Goal: Transaction & Acquisition: Purchase product/service

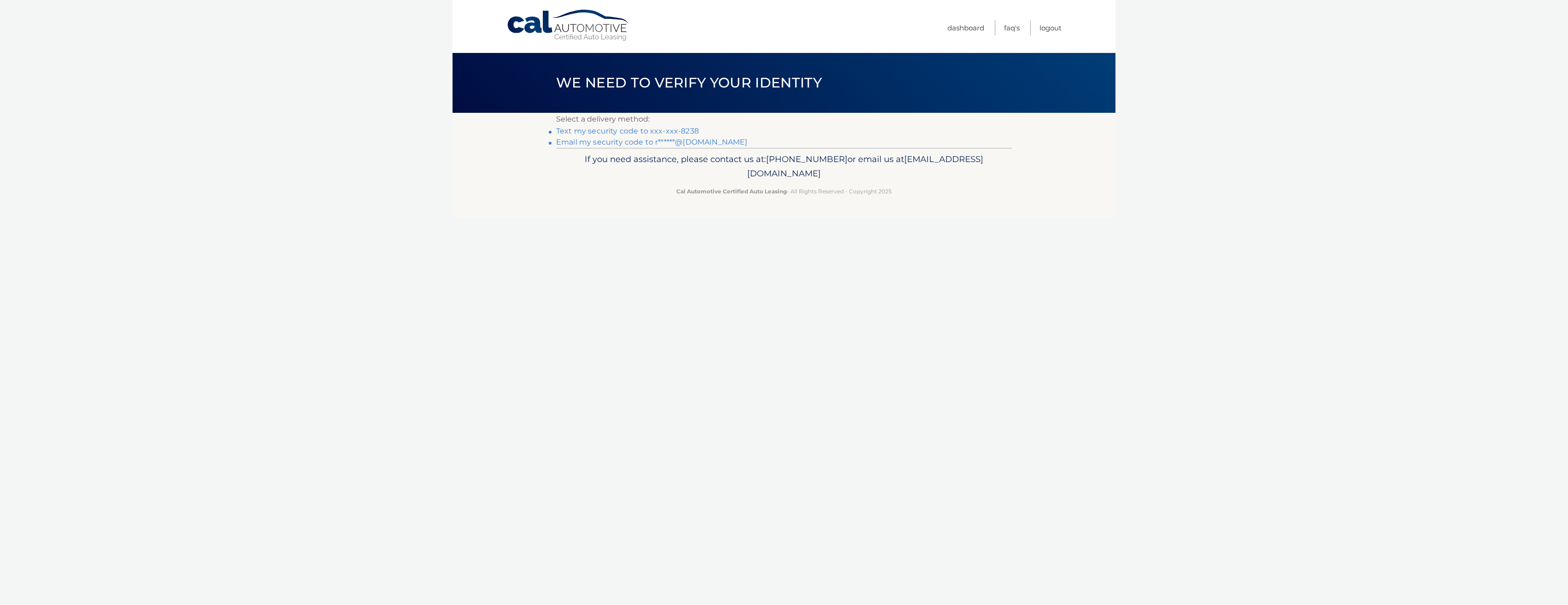
click at [657, 130] on link "Text my security code to xxx-xxx-8238" at bounding box center [628, 131] width 142 height 9
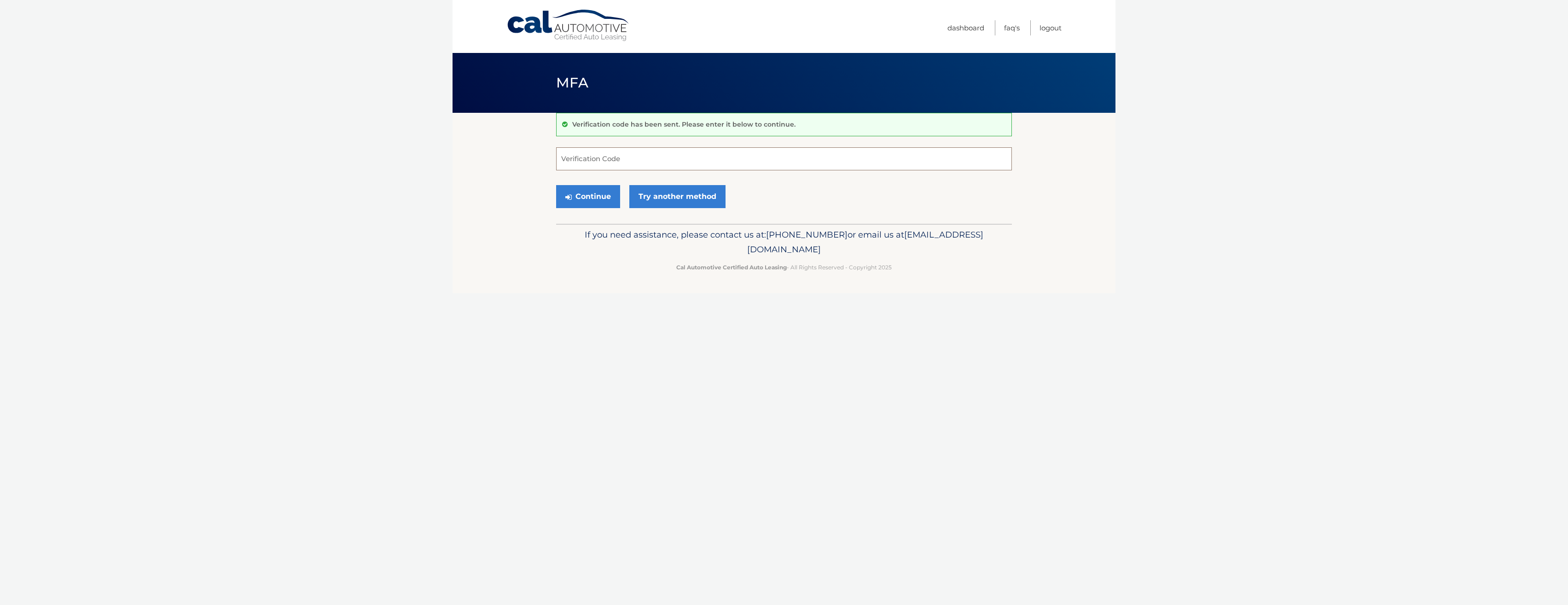
click at [645, 156] on input "Verification Code" at bounding box center [784, 159] width 456 height 23
type input "761050"
click at [596, 194] on button "Continue" at bounding box center [588, 197] width 64 height 23
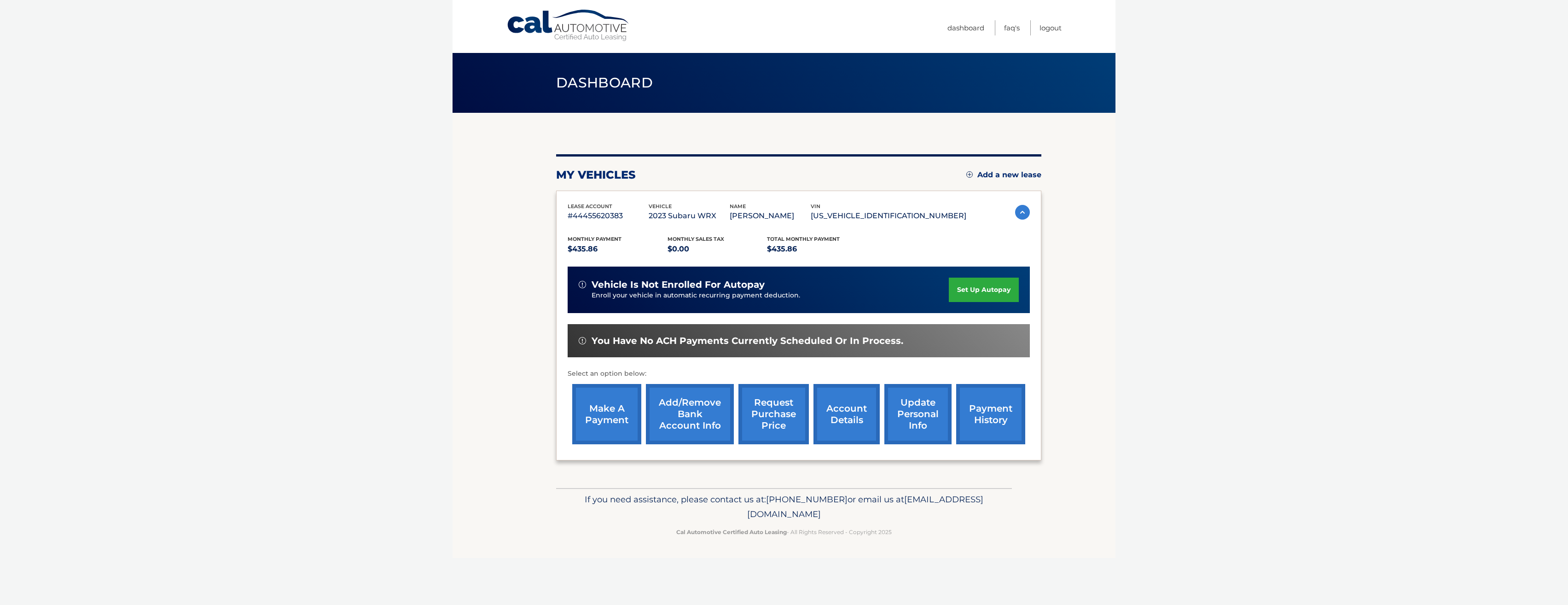
click at [603, 408] on link "make a payment" at bounding box center [606, 414] width 69 height 60
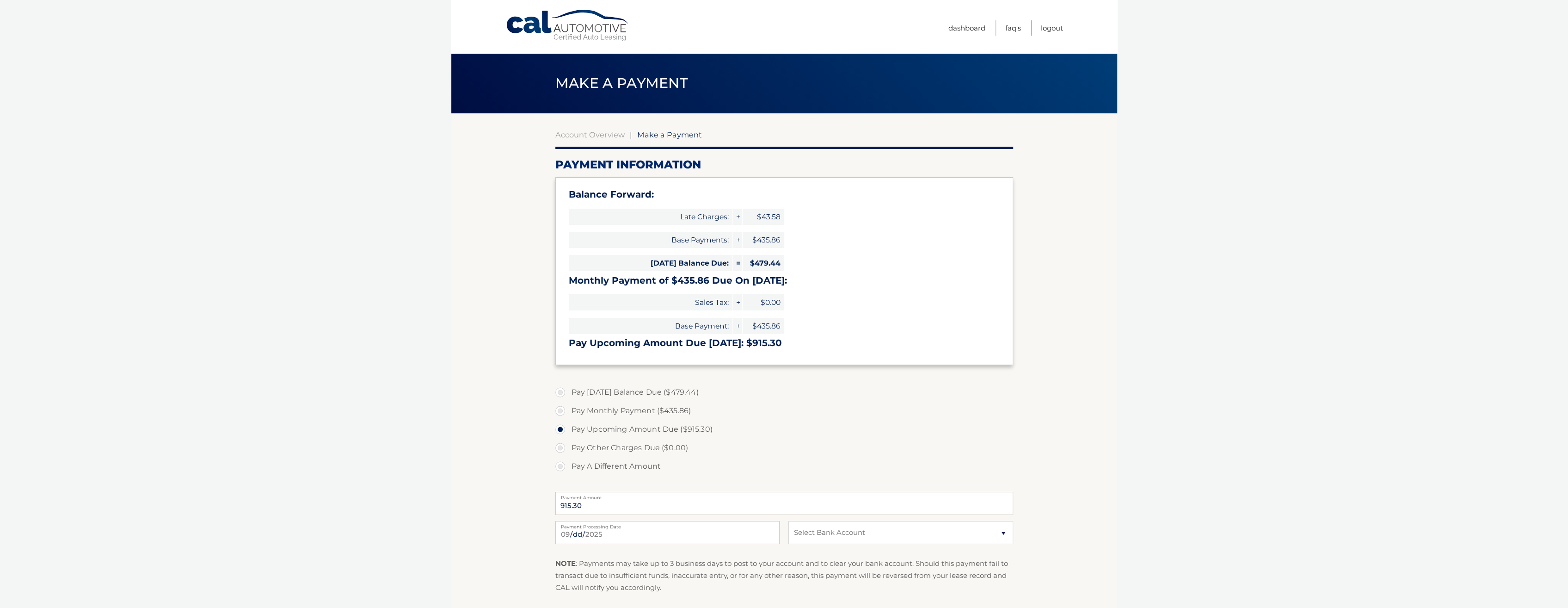
click at [562, 409] on label "Pay Monthly Payment ($435.86)" at bounding box center [784, 410] width 458 height 18
click at [562, 409] on input "Pay Monthly Payment ($435.86)" at bounding box center [563, 409] width 9 height 15
radio input "true"
type input "435.86"
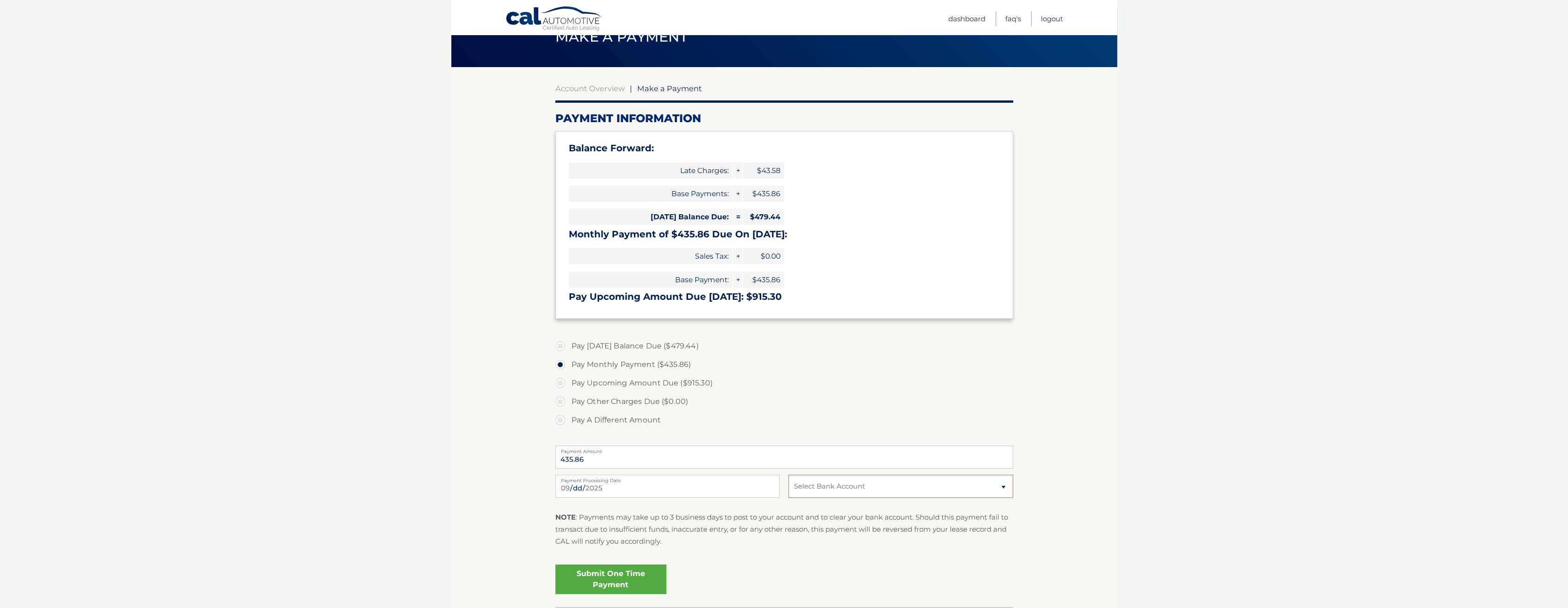
click at [990, 489] on select "Select Bank Account Checking FLAGSTAR BANK, NA *****1408 Checking TD BANK NA **…" at bounding box center [900, 486] width 224 height 23
select select "NzNkYTU0YjMtZjJjOC00MzBkLThhNzYtZmQwOWM2MjFhYjYz"
click at [789, 475] on select "Select Bank Account Checking FLAGSTAR BANK, NA *****1408 Checking TD BANK NA **…" at bounding box center [900, 486] width 224 height 23
click at [1115, 491] on section "Account Overview | Make a Payment Payment Information Balance Forward: Late Cha…" at bounding box center [784, 337] width 666 height 540
click at [635, 583] on link "Submit One Time Payment" at bounding box center [611, 579] width 111 height 29
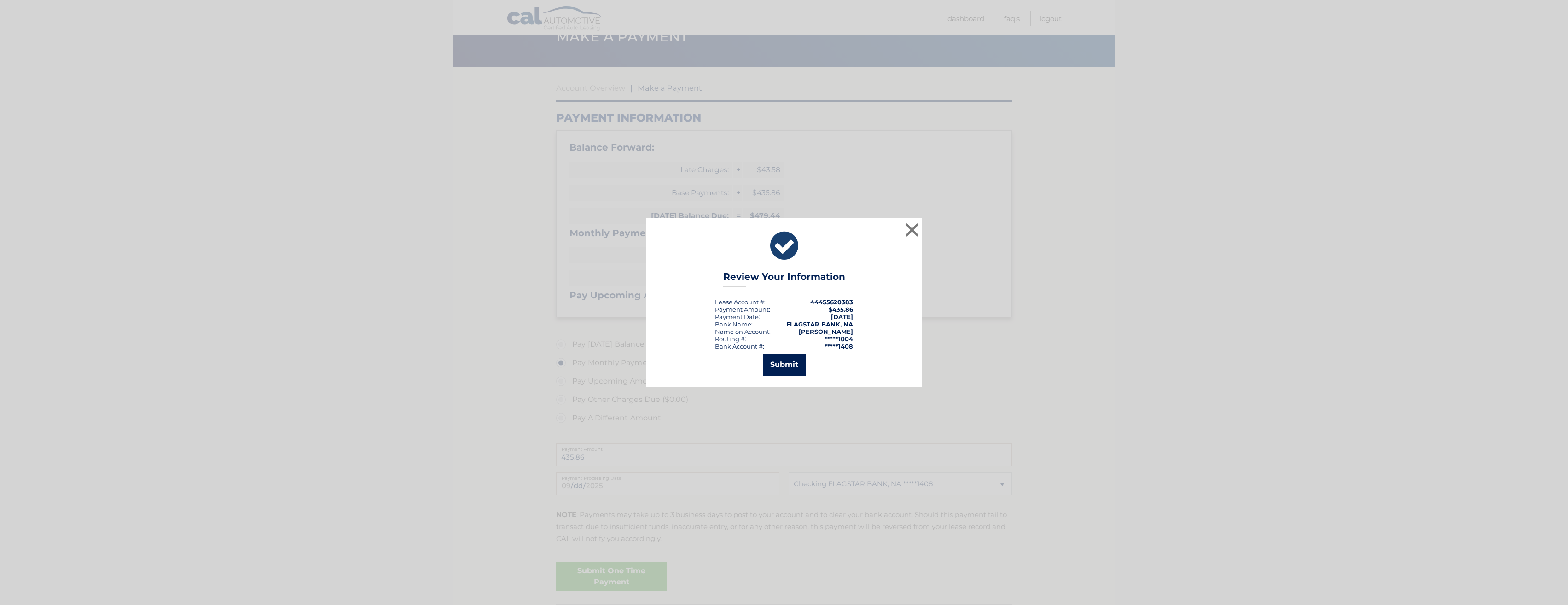
click at [783, 362] on button "Submit" at bounding box center [784, 365] width 43 height 22
